Goal: Task Accomplishment & Management: Manage account settings

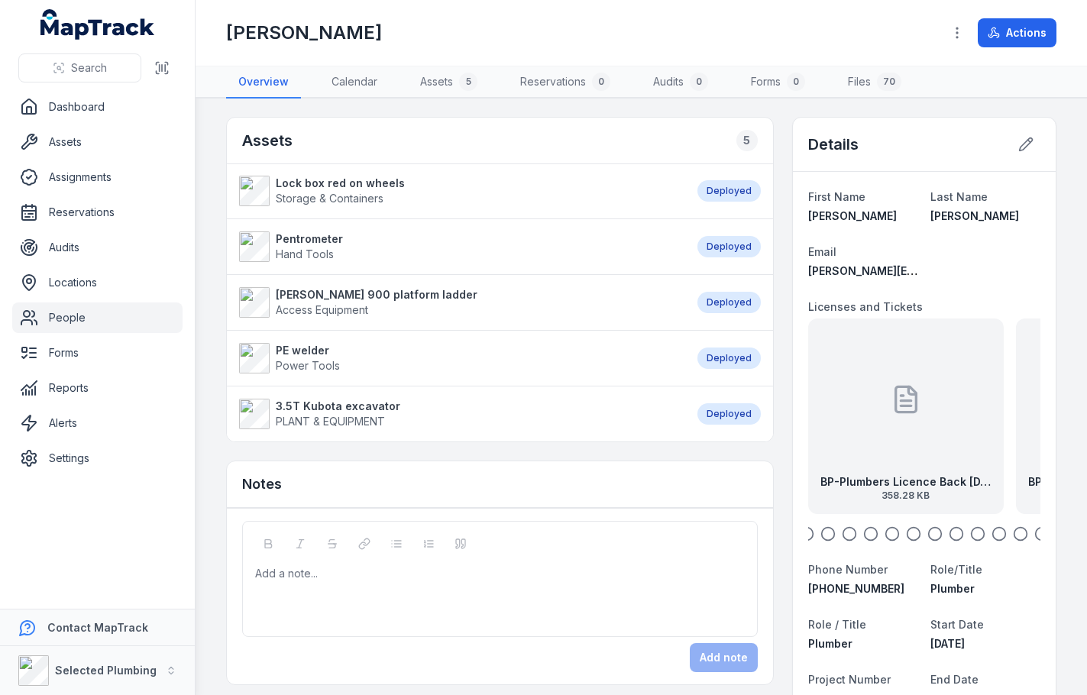
click at [852, 408] on div "BP-Plumbers Licence Back 31.8.27 358.28 KB" at bounding box center [906, 417] width 196 height 196
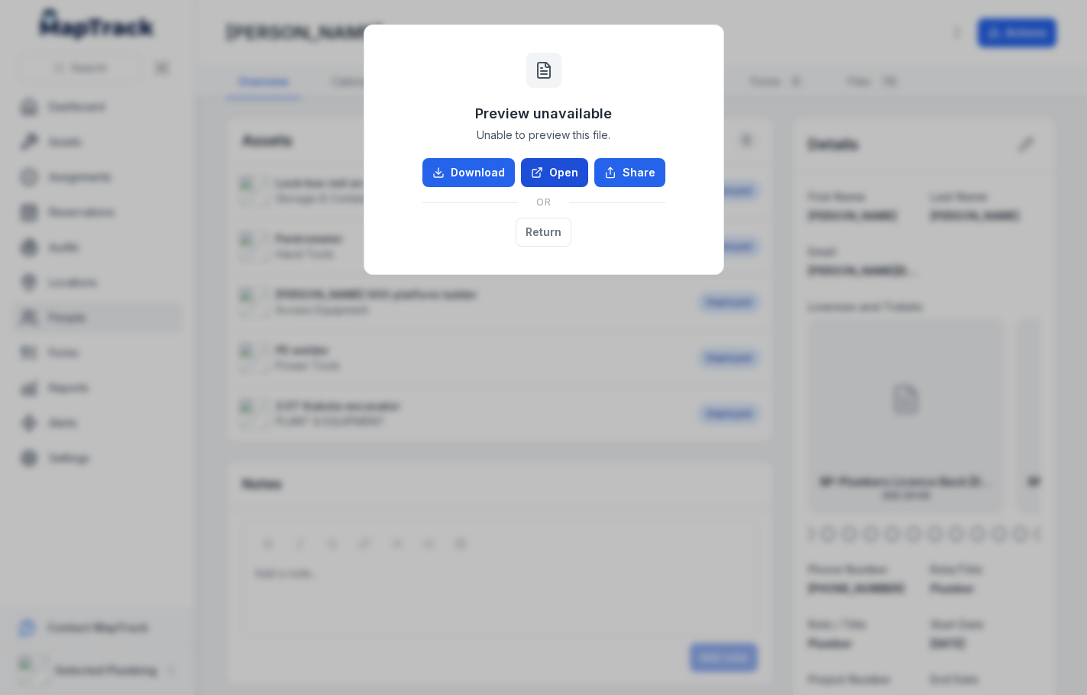
click at [562, 176] on link "Open" at bounding box center [554, 172] width 67 height 29
click at [558, 239] on button "Return" at bounding box center [544, 232] width 56 height 29
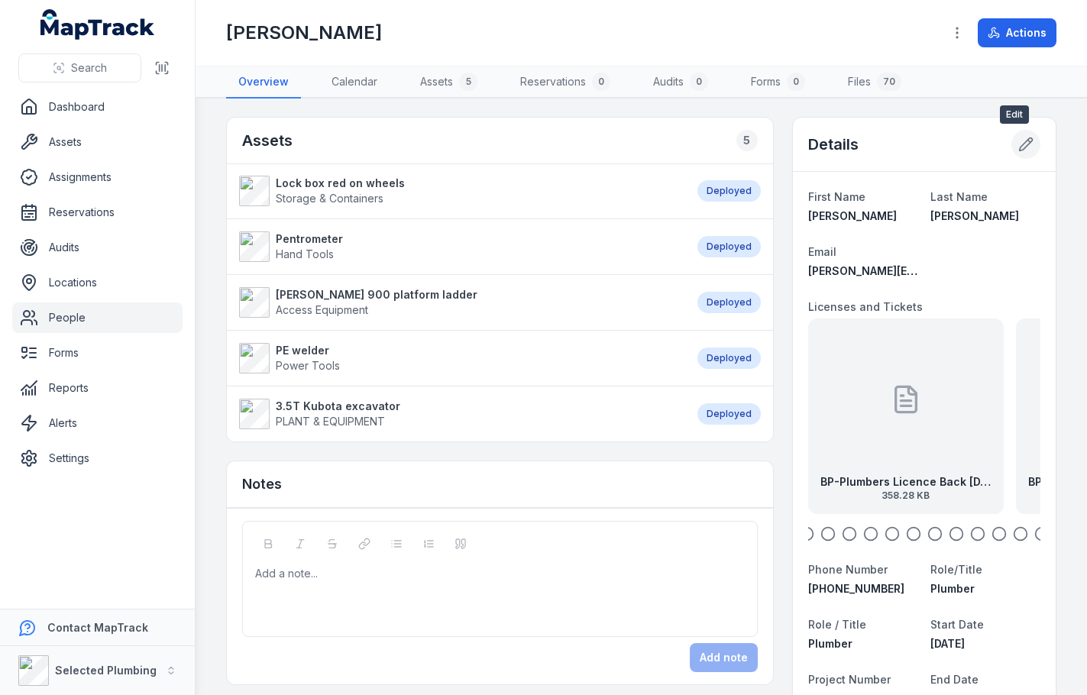
click at [1022, 142] on button at bounding box center [1025, 144] width 29 height 29
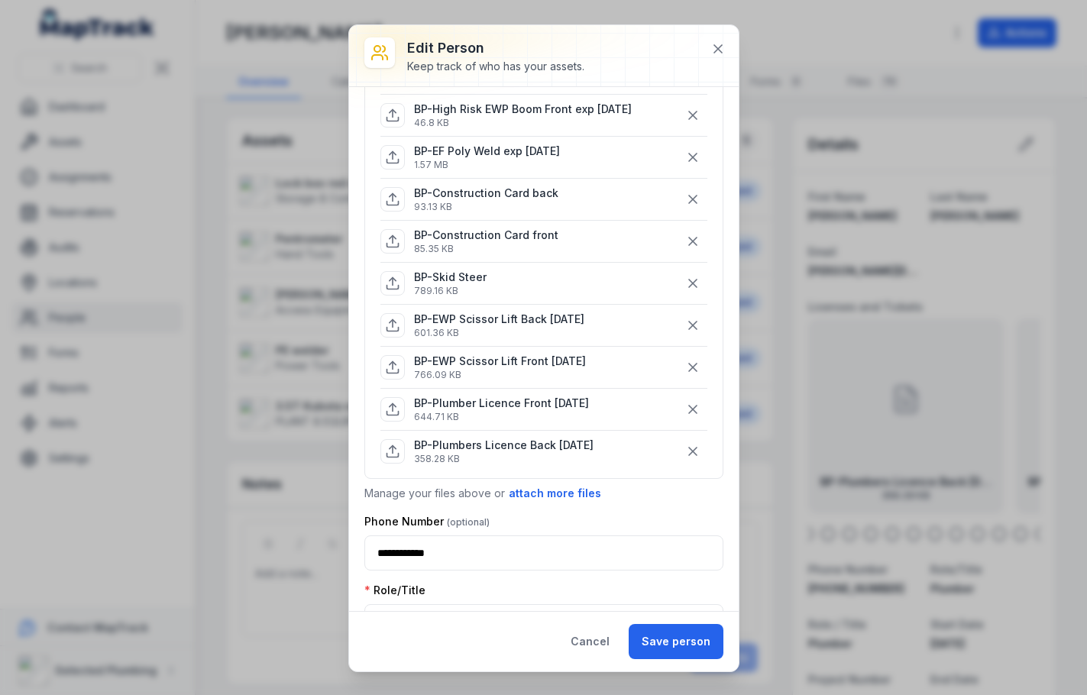
scroll to position [840, 0]
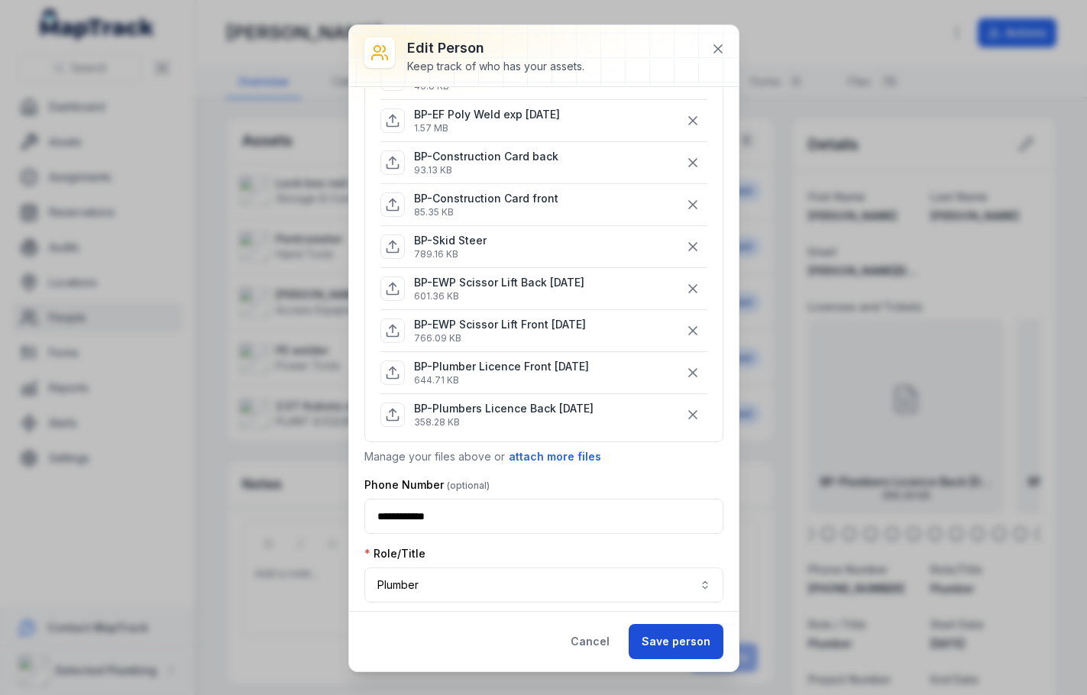
click at [660, 635] on button "Save person" at bounding box center [676, 641] width 95 height 35
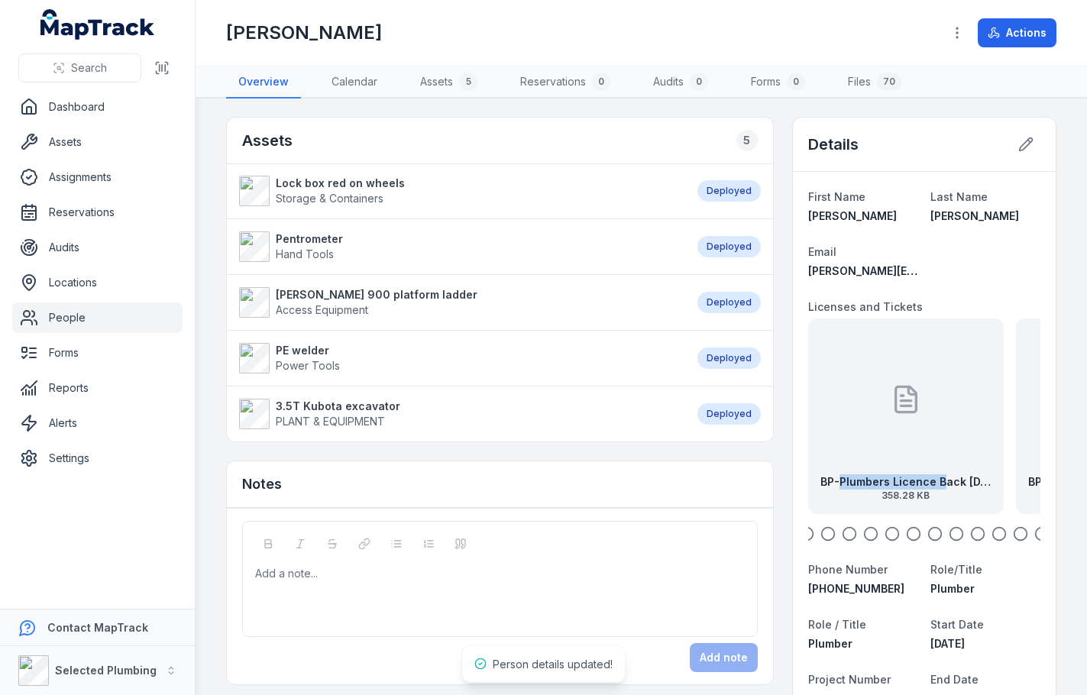
drag, startPoint x: 833, startPoint y: 478, endPoint x: 1052, endPoint y: 464, distance: 218.9
click at [1045, 464] on main "Assets 5 Lock box red on wheels Storage & Containers Deployed Pentrometer Hand …" at bounding box center [641, 397] width 891 height 597
